Goal: Task Accomplishment & Management: Manage account settings

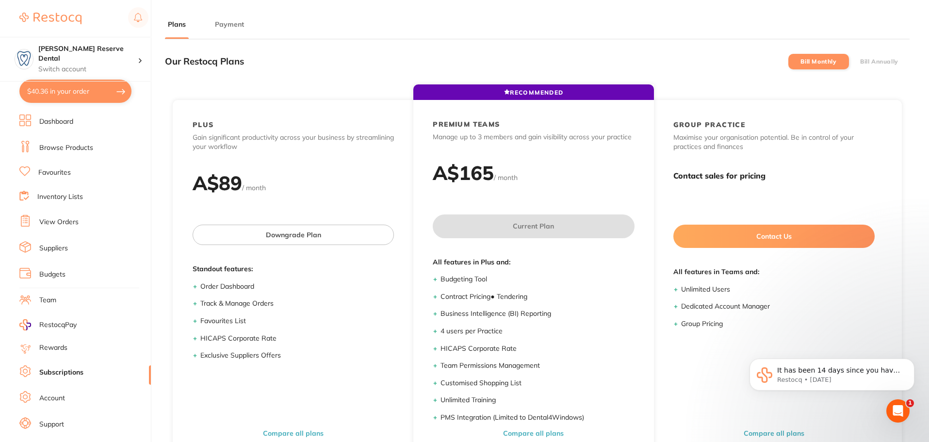
click at [246, 25] on button "Payment" at bounding box center [229, 24] width 35 height 9
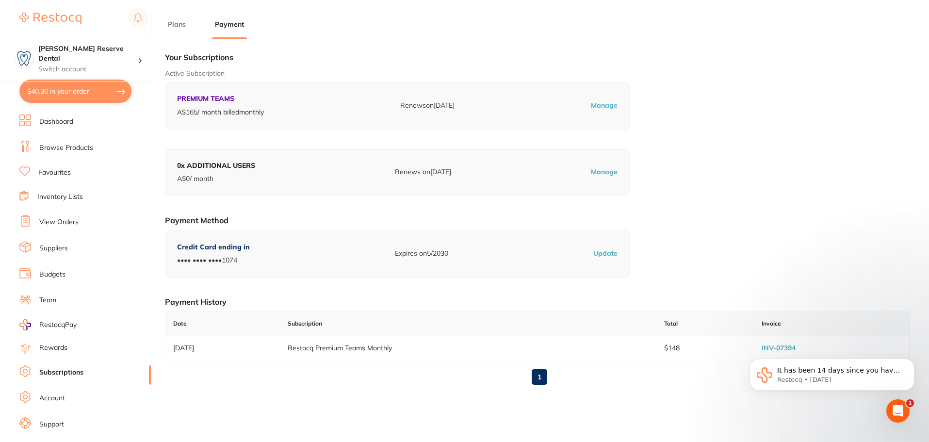
click at [608, 103] on p "Manage" at bounding box center [604, 106] width 27 height 10
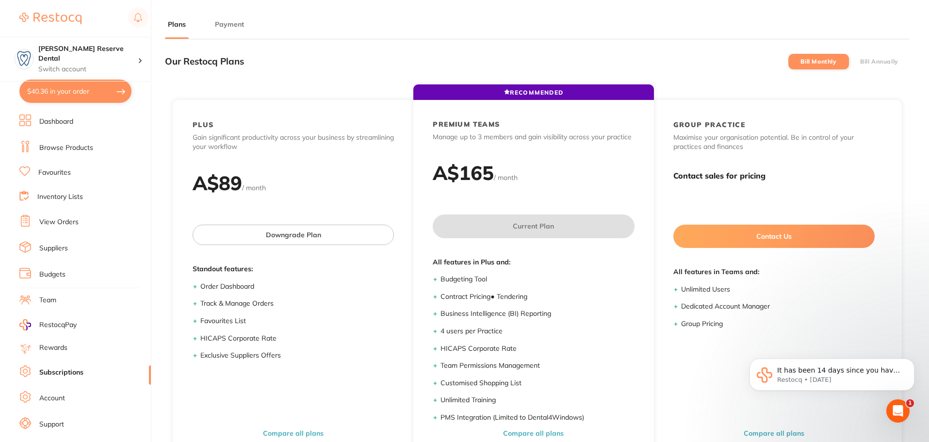
click at [219, 26] on button "Payment" at bounding box center [229, 24] width 35 height 9
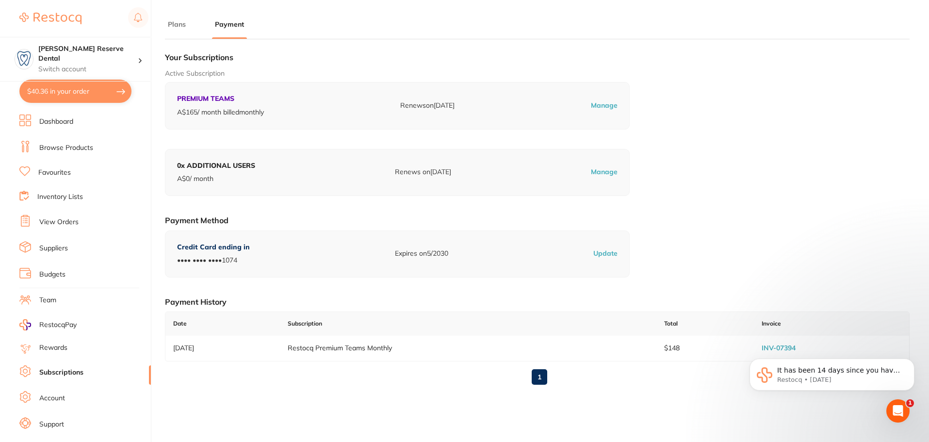
click at [603, 252] on p "Update" at bounding box center [605, 254] width 24 height 10
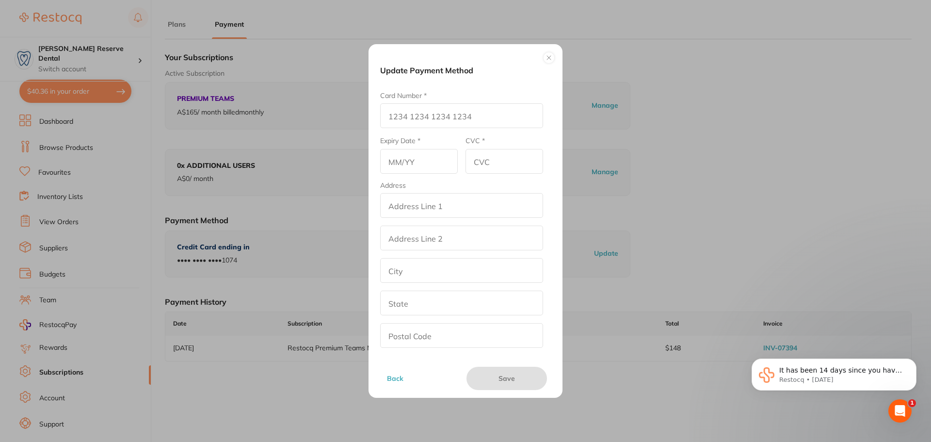
scroll to position [78, 0]
click at [545, 52] on div "Update Payment Method Name on Card * Card Number * Expiry Date * CVC * Address …" at bounding box center [466, 221] width 194 height 354
click at [548, 55] on button at bounding box center [549, 58] width 12 height 12
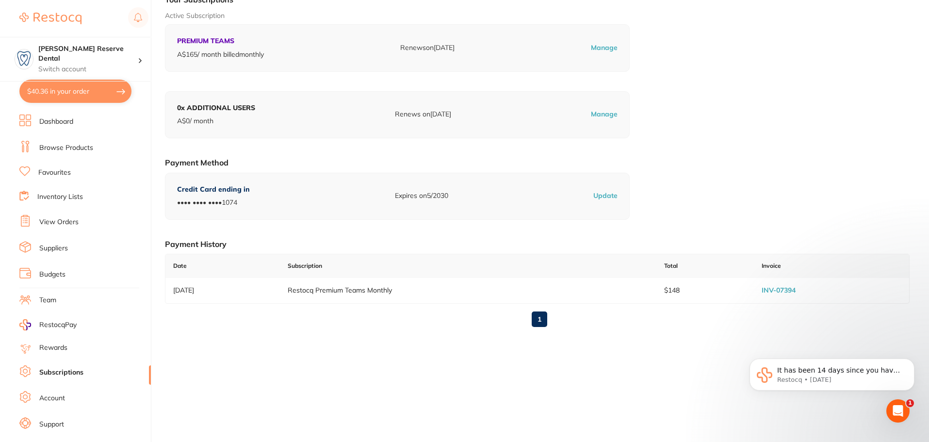
scroll to position [0, 0]
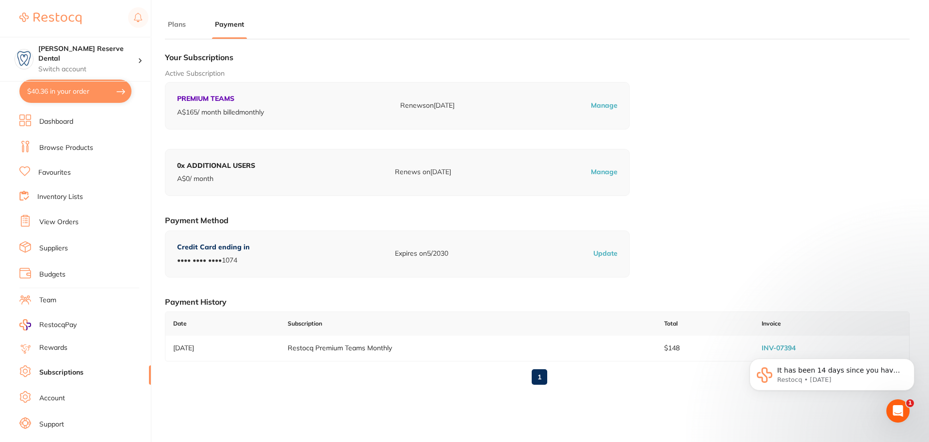
click at [65, 398] on li "Account" at bounding box center [84, 398] width 131 height 15
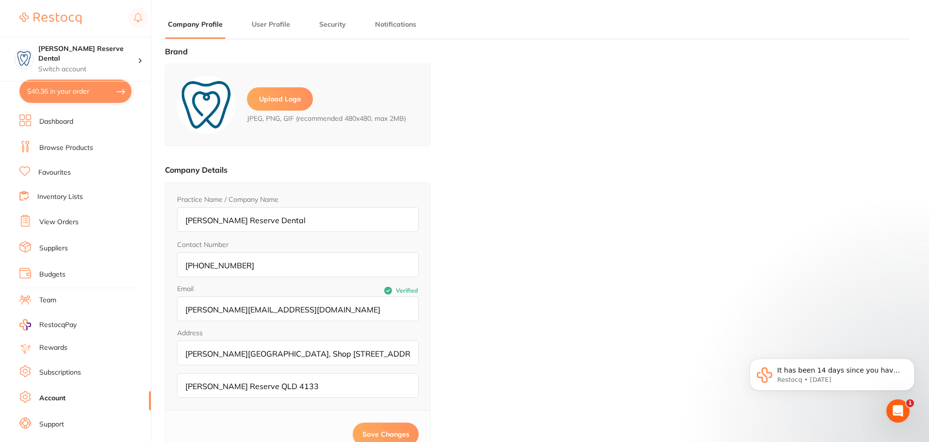
type input "[PERSON_NAME]"
type input "[PERSON_NAME][EMAIL_ADDRESS][DOMAIN_NAME]"
click at [128, 47] on h4 "[PERSON_NAME] Reserve Dental" at bounding box center [87, 53] width 99 height 19
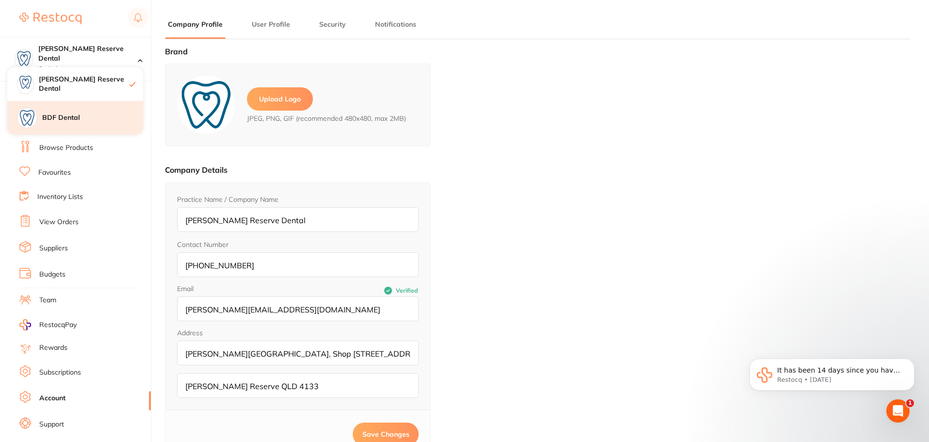
click at [84, 124] on div "BDF Dental" at bounding box center [75, 118] width 136 height 34
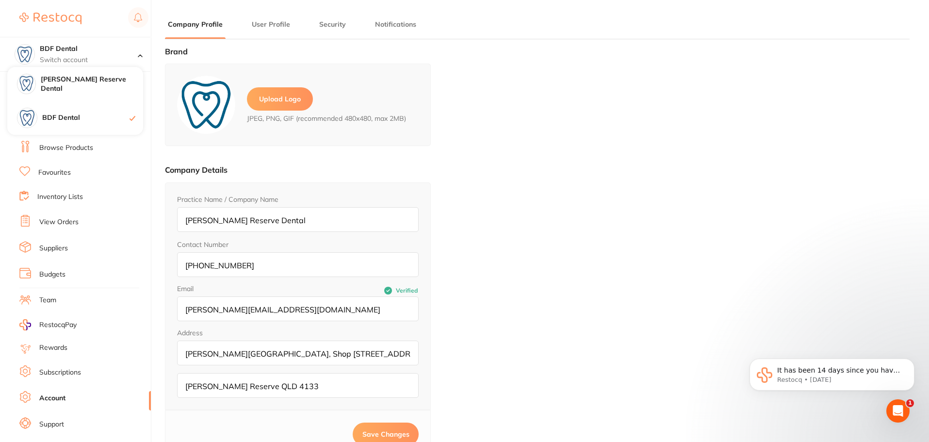
checkbox input "true"
type input "BDF Dental"
type input "0455122877"
type input "[PERSON_NAME][EMAIL_ADDRESS][DOMAIN_NAME]"
type input "Suite [STREET_ADDRESS][PERSON_NAME]"
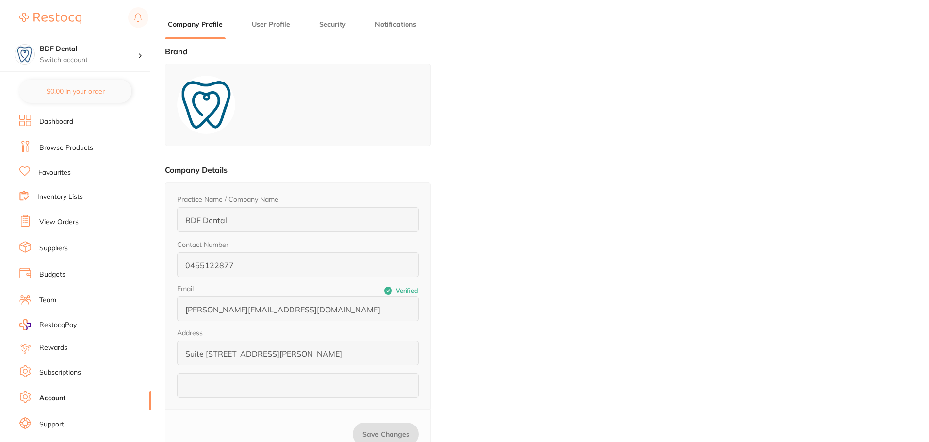
type input "[PERSON_NAME]"
type input "[PERSON_NAME][EMAIL_ADDRESS][DOMAIN_NAME]"
click at [332, 24] on button "Security" at bounding box center [332, 24] width 32 height 9
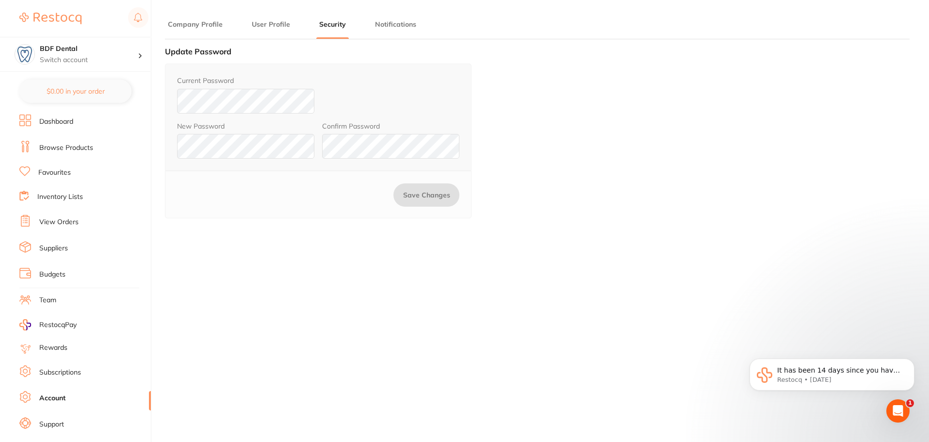
click at [275, 23] on button "User Profile" at bounding box center [271, 24] width 44 height 9
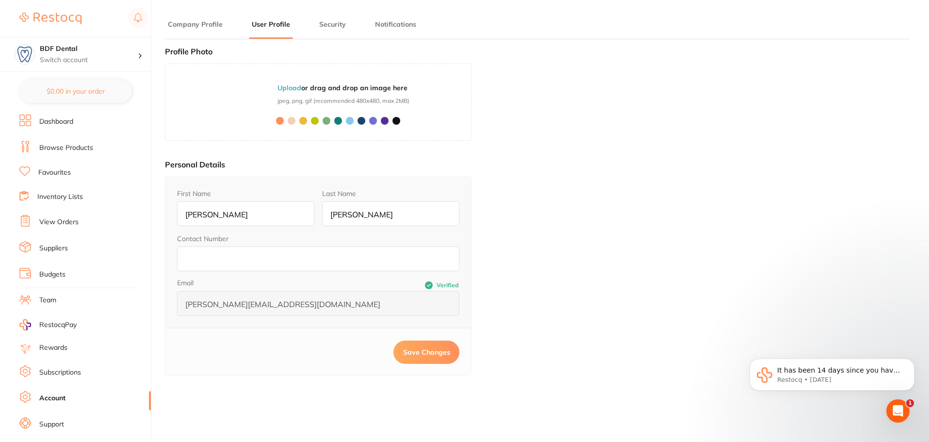
click at [187, 28] on button "Company Profile" at bounding box center [195, 24] width 61 height 9
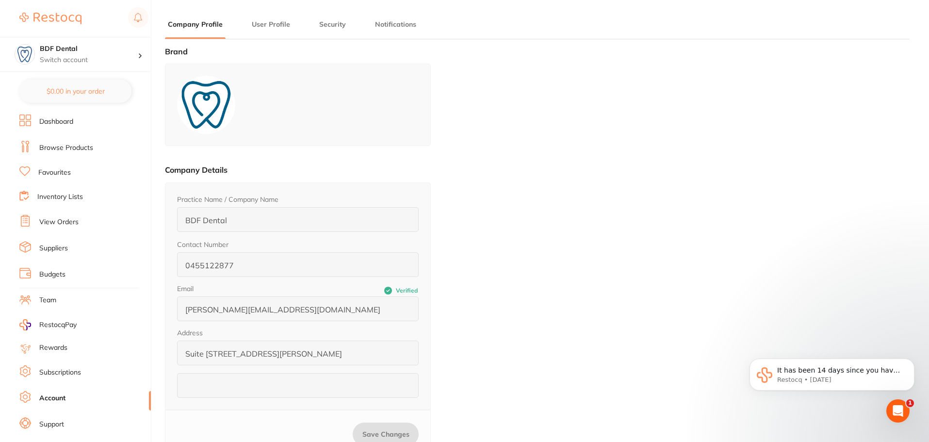
click at [77, 118] on li "Dashboard" at bounding box center [84, 121] width 131 height 15
